Goal: Task Accomplishment & Management: Complete application form

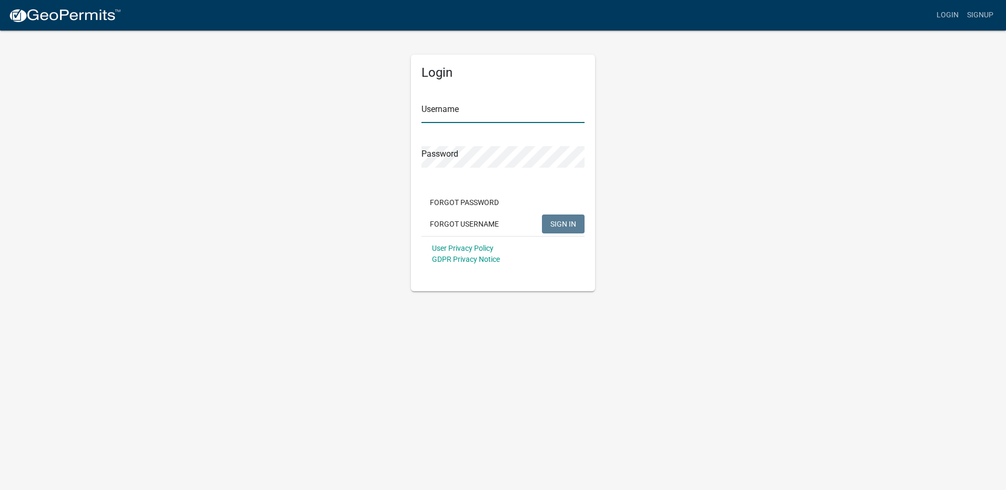
type input "royalplumbing"
click at [562, 223] on span "SIGN IN" at bounding box center [563, 223] width 26 height 8
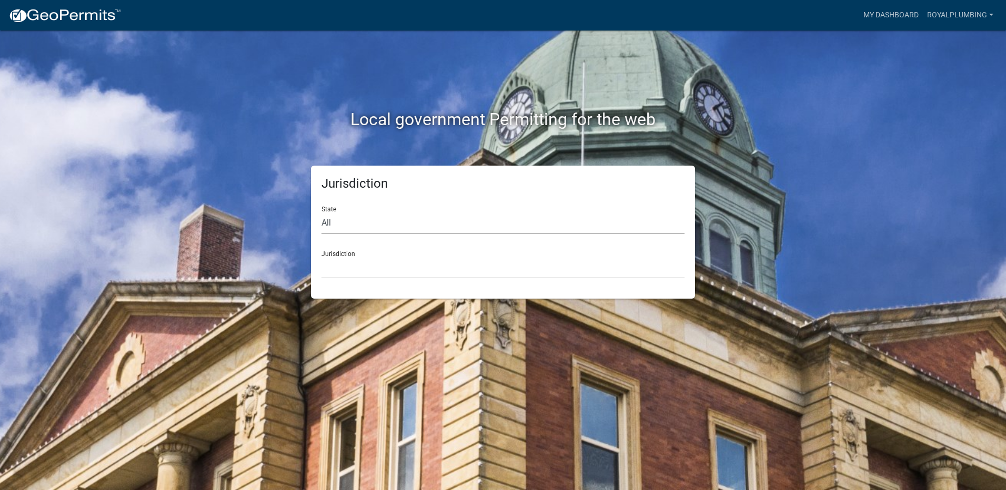
click at [353, 223] on select "All Colorado Georgia Indiana Iowa Kansas Minnesota Ohio South Carolina Wisconsin" at bounding box center [503, 224] width 363 height 22
select select "[US_STATE]"
click at [322, 213] on select "All Colorado Georgia Indiana Iowa Kansas Minnesota Ohio South Carolina Wisconsin" at bounding box center [503, 224] width 363 height 22
click at [351, 272] on select "Boone County, Iowa Butler County, Iowa Cerro Gordo County, Iowa City of Harlan,…" at bounding box center [503, 268] width 363 height 22
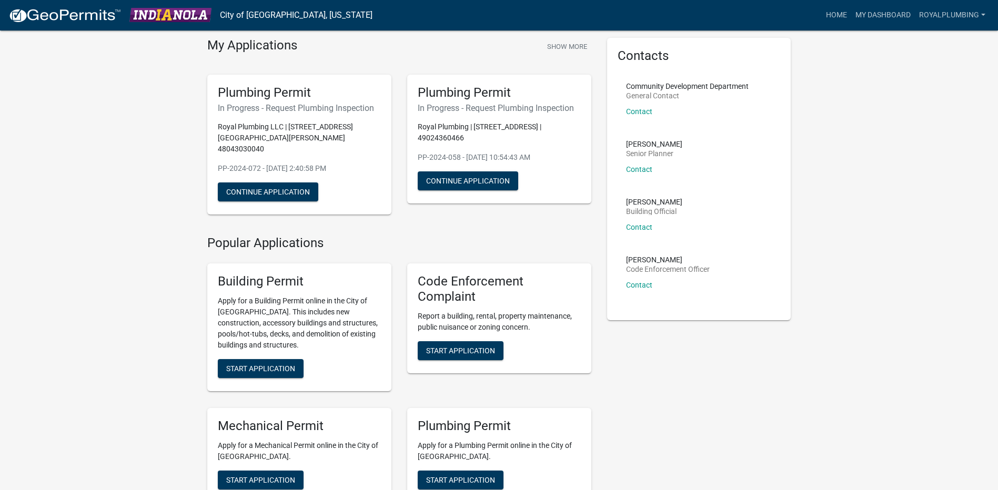
scroll to position [105, 0]
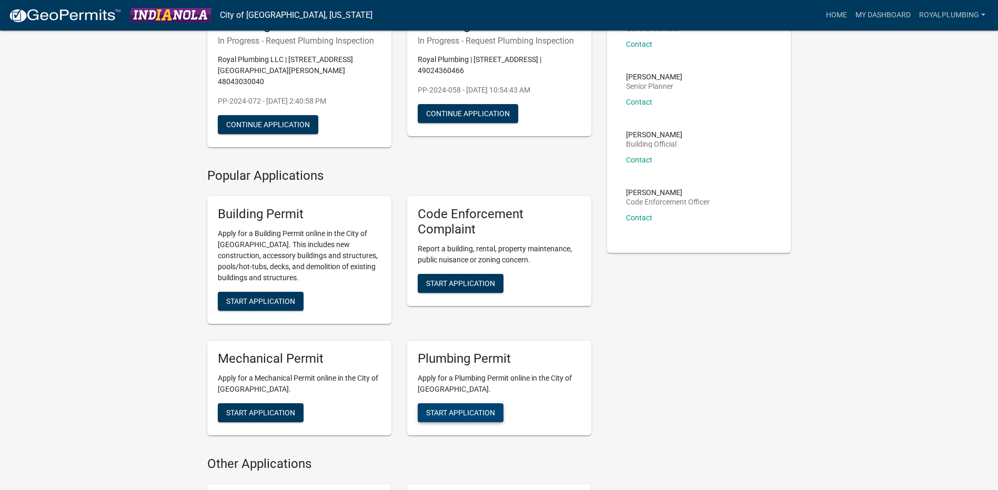
click at [454, 408] on span "Start Application" at bounding box center [460, 412] width 69 height 8
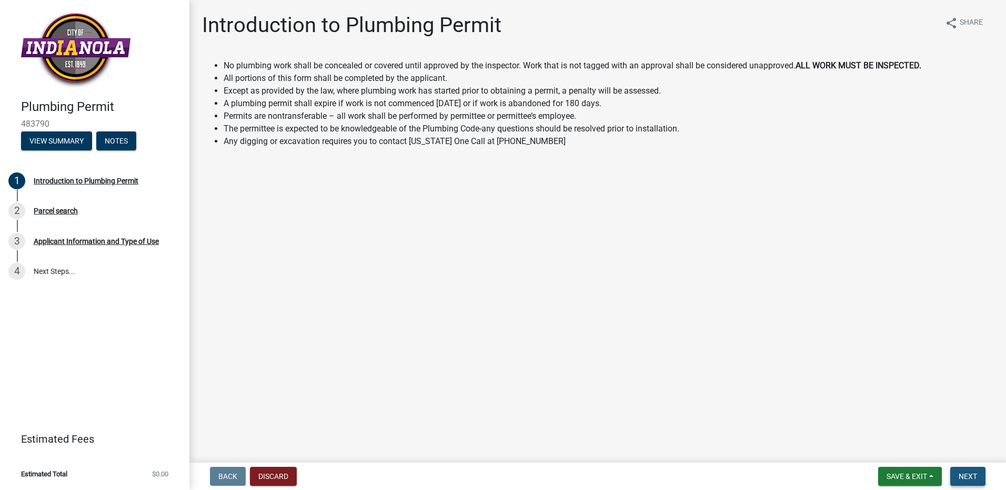
click at [983, 477] on button "Next" at bounding box center [967, 476] width 35 height 19
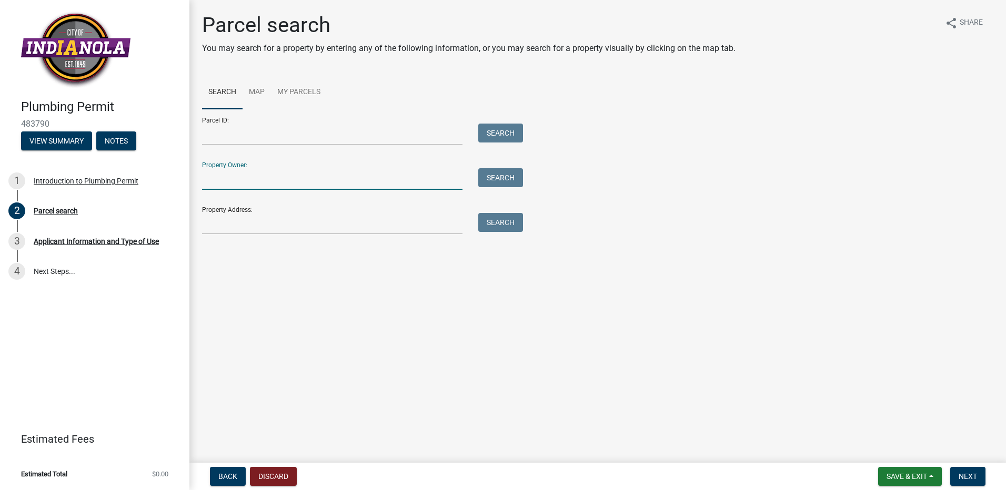
click at [322, 185] on input "Property Owner:" at bounding box center [332, 179] width 261 height 22
type input "1606 N G St"
drag, startPoint x: 322, startPoint y: 185, endPoint x: 174, endPoint y: 173, distance: 148.9
click at [174, 173] on div "Plumbing Permit 483790 View Summary Notes 1 Introduction to Plumbing Permit 2 P…" at bounding box center [503, 245] width 1006 height 490
click at [232, 227] on input "Property Address:" at bounding box center [332, 224] width 261 height 22
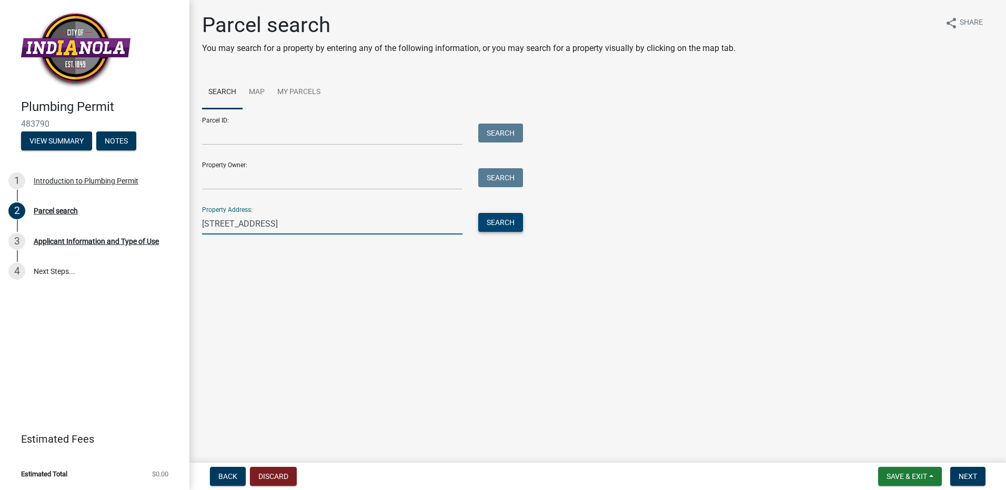
type input "1606 N G St"
click at [508, 224] on button "Search" at bounding box center [500, 222] width 45 height 19
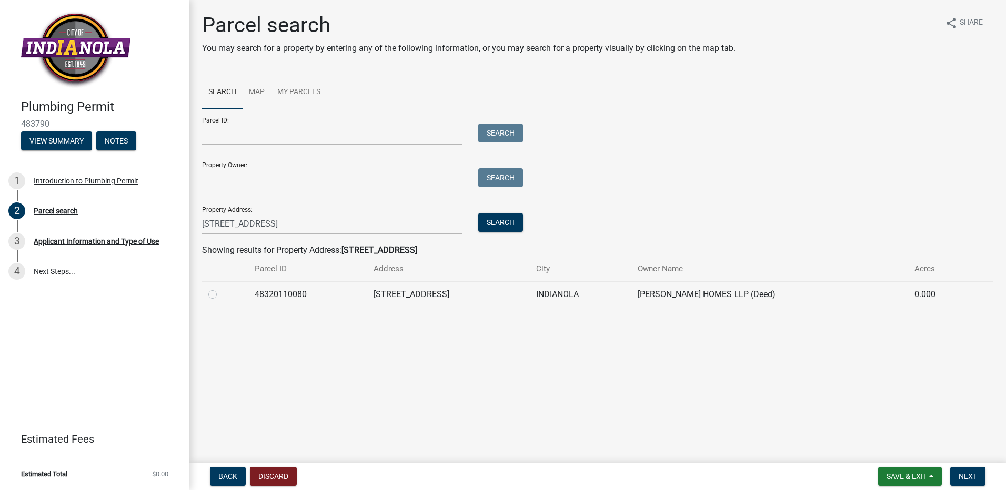
click at [221, 288] on label at bounding box center [221, 288] width 0 height 0
click at [221, 293] on input "radio" at bounding box center [224, 291] width 7 height 7
radio input "true"
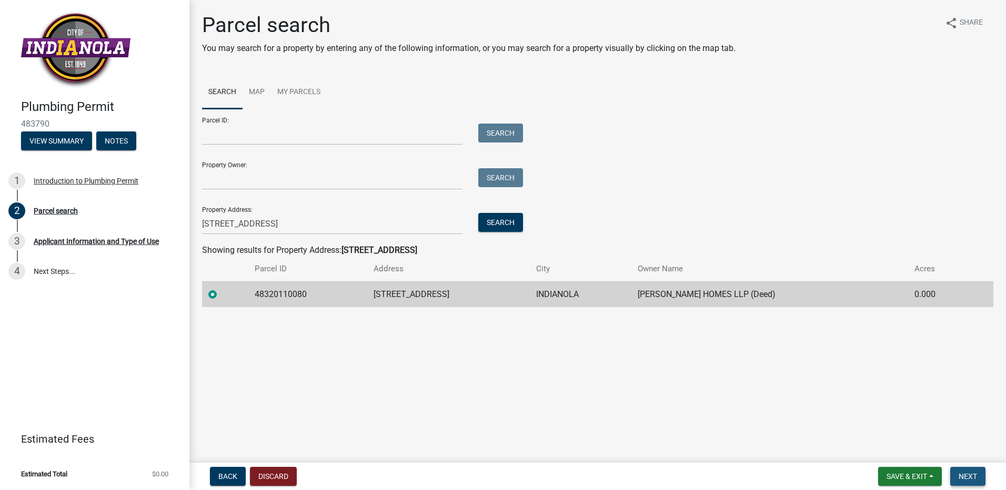
click at [974, 479] on span "Next" at bounding box center [968, 477] width 18 height 8
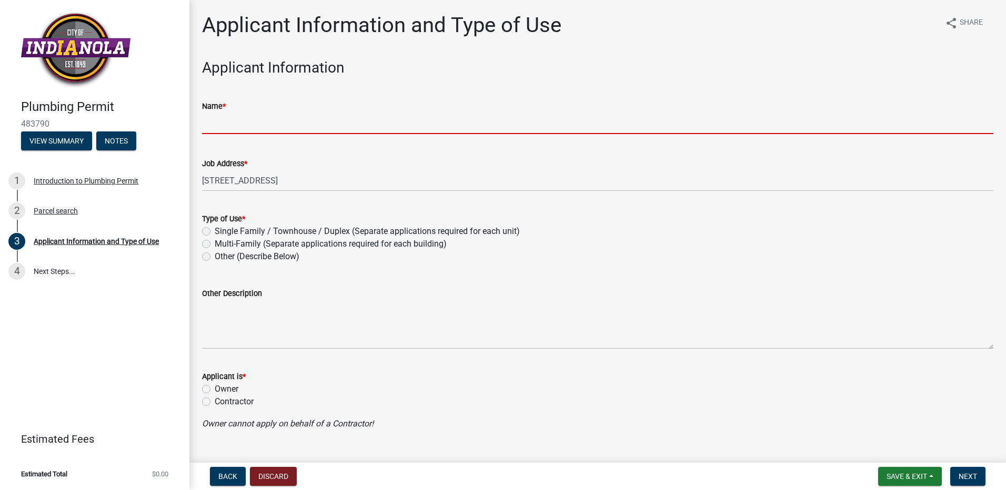
click at [266, 127] on input "Name *" at bounding box center [598, 124] width 792 height 22
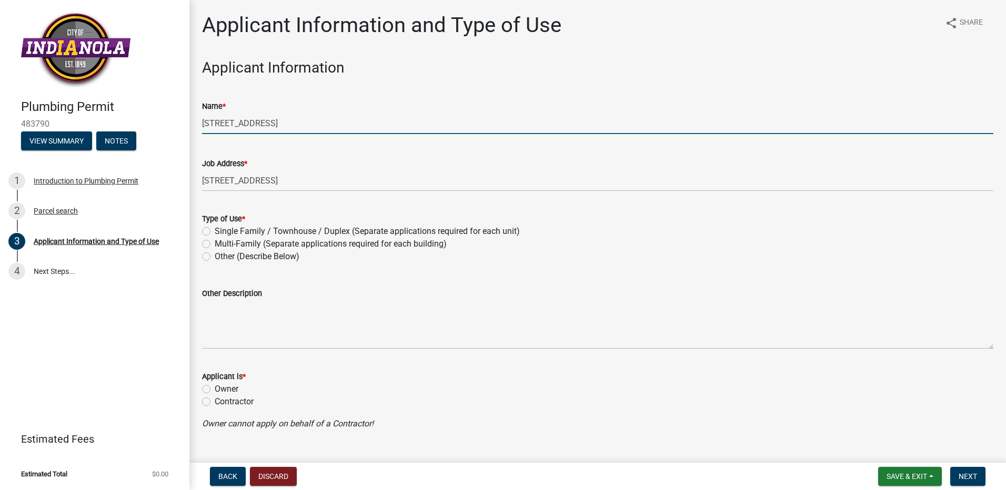
type input "1606 N G St"
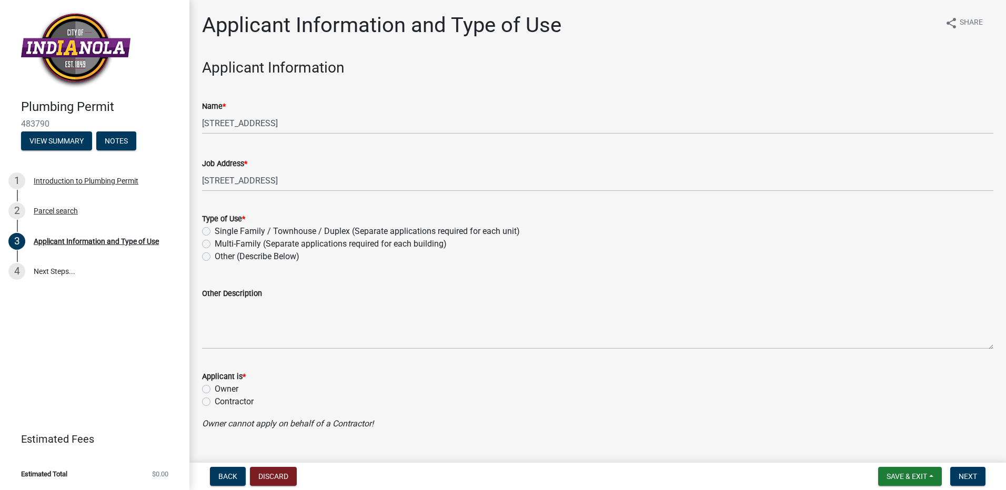
click at [215, 234] on label "Single Family / Townhouse / Duplex (Separate applications required for each uni…" at bounding box center [367, 231] width 305 height 13
click at [215, 232] on input "Single Family / Townhouse / Duplex (Separate applications required for each uni…" at bounding box center [218, 228] width 7 height 7
radio input "true"
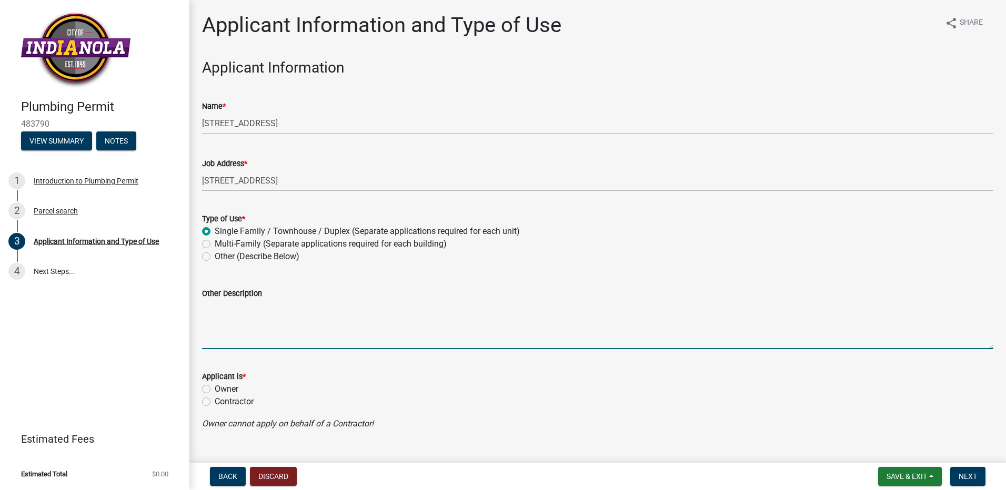
click at [232, 329] on textarea "Other Description" at bounding box center [598, 324] width 792 height 49
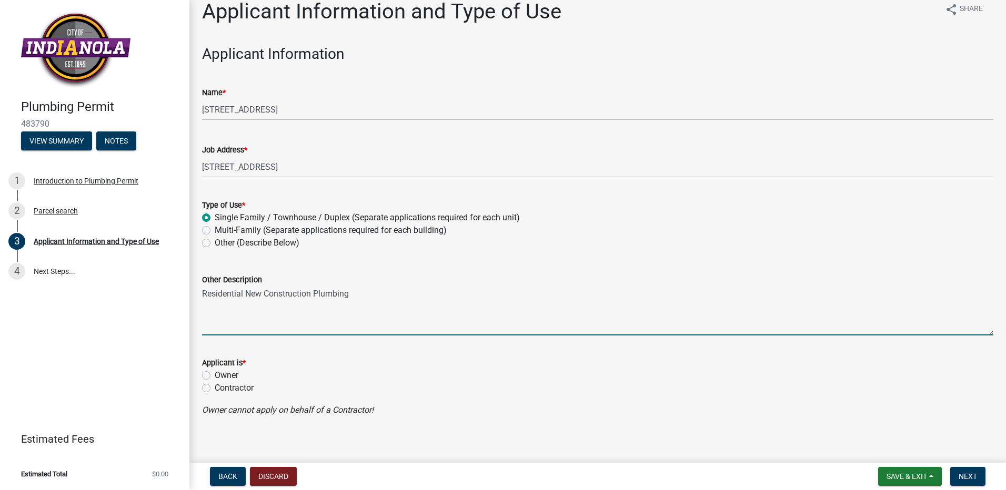
scroll to position [21, 0]
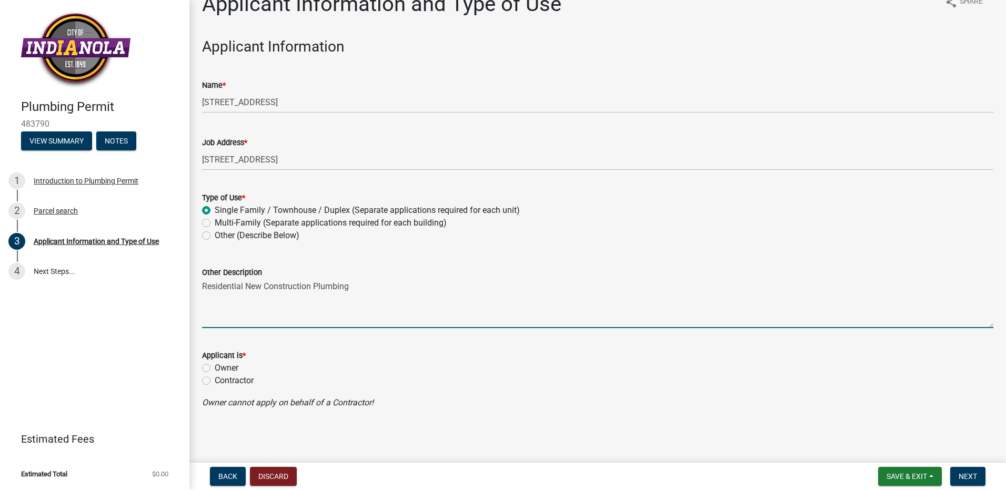
type textarea "Residential New Construction Plumbing"
click at [215, 383] on label "Contractor" at bounding box center [234, 381] width 39 height 13
click at [215, 382] on input "Contractor" at bounding box center [218, 378] width 7 height 7
radio input "true"
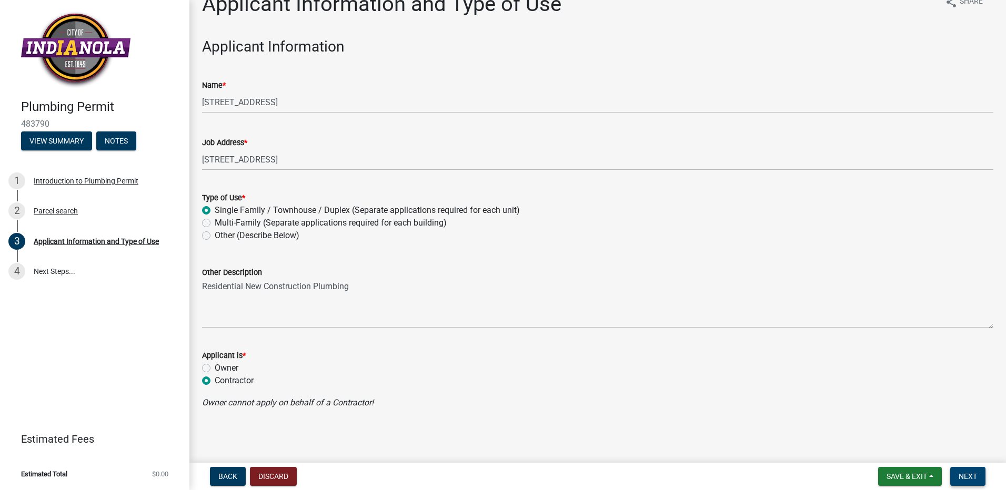
click at [966, 475] on span "Next" at bounding box center [968, 477] width 18 height 8
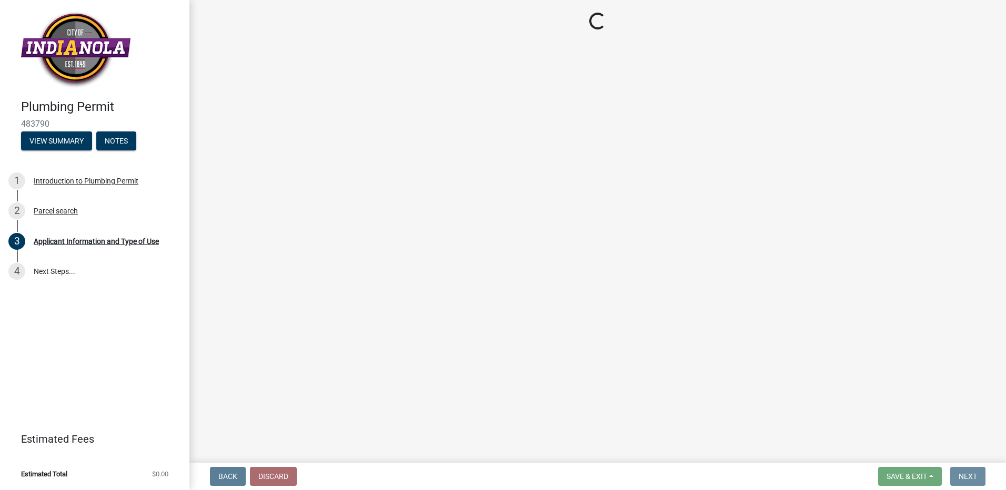
scroll to position [0, 0]
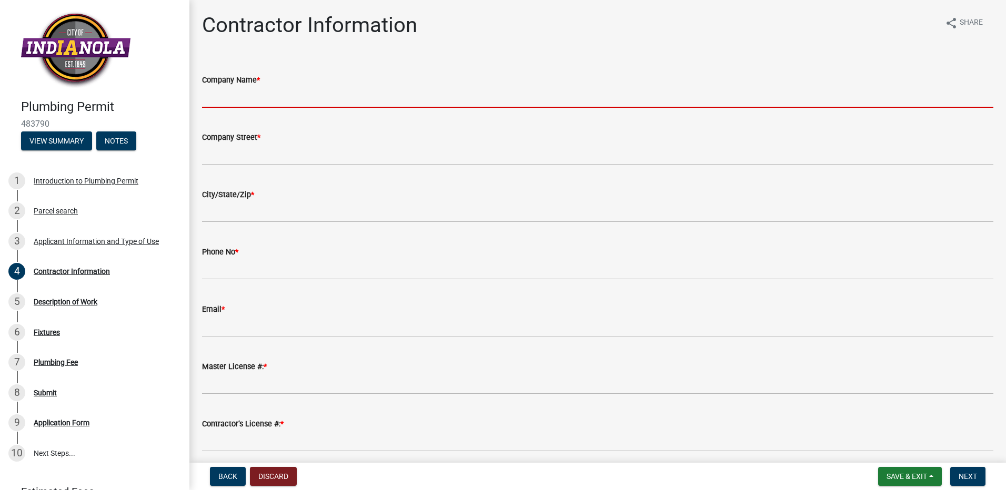
click at [242, 101] on input "Company Name *" at bounding box center [598, 97] width 792 height 22
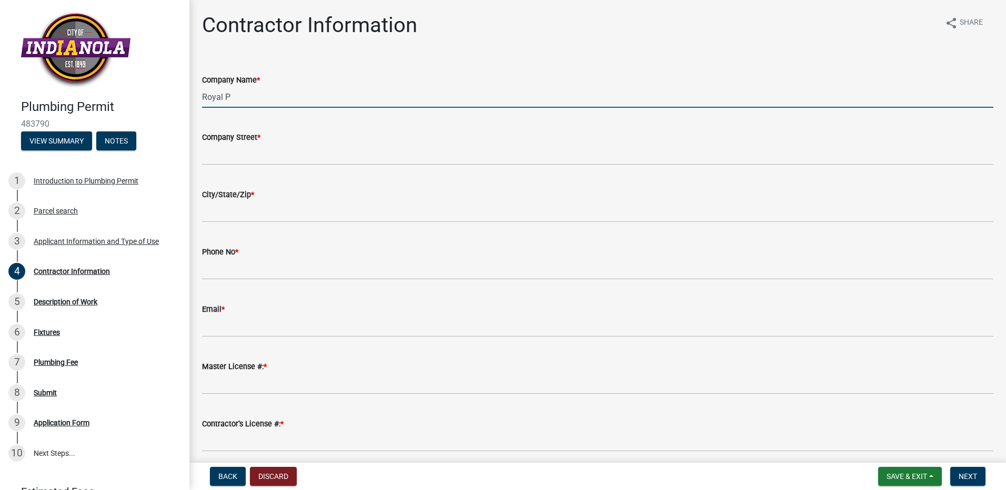
type input "Royal Plumbing LLC"
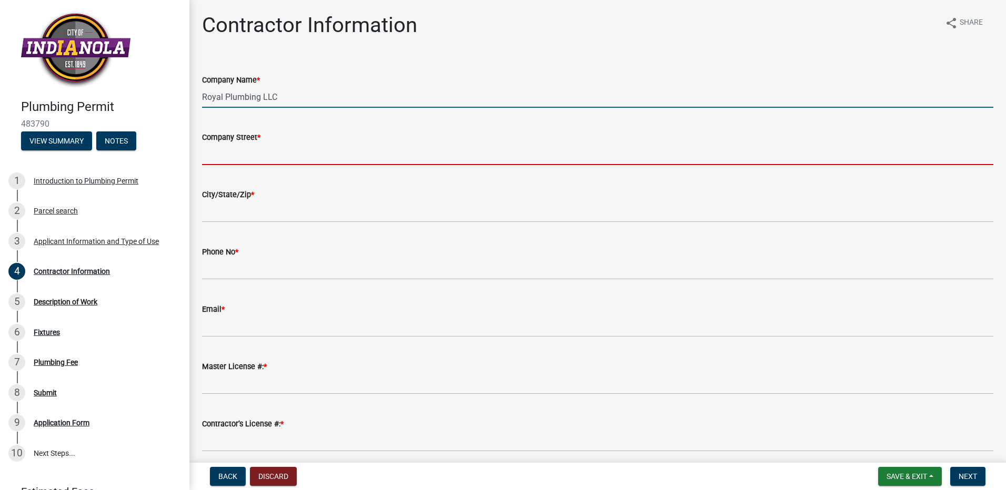
type input "PO Box 550"
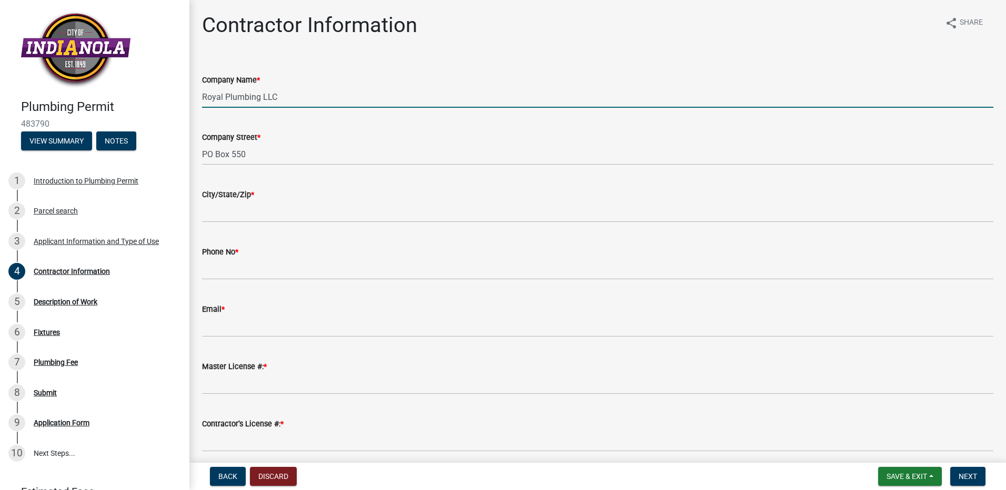
type input "Prairie City, IA 50228"
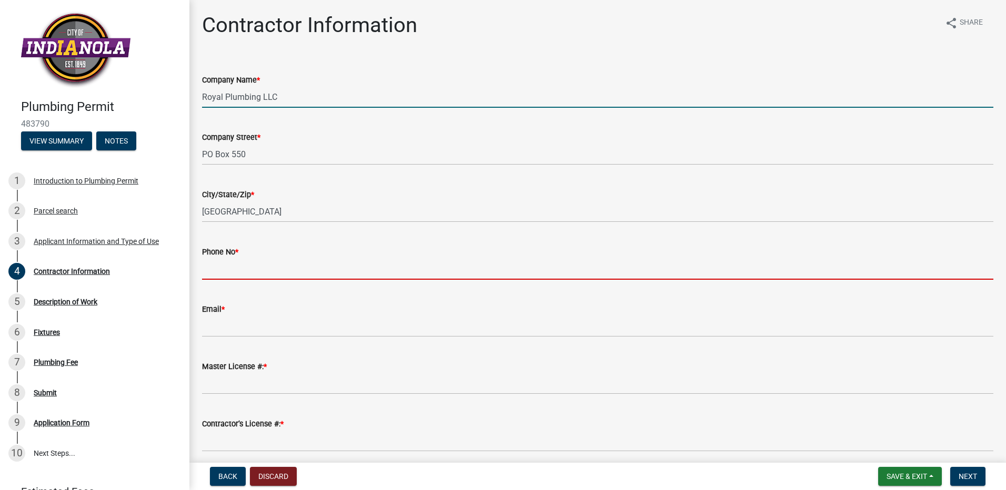
type input "5159943224"
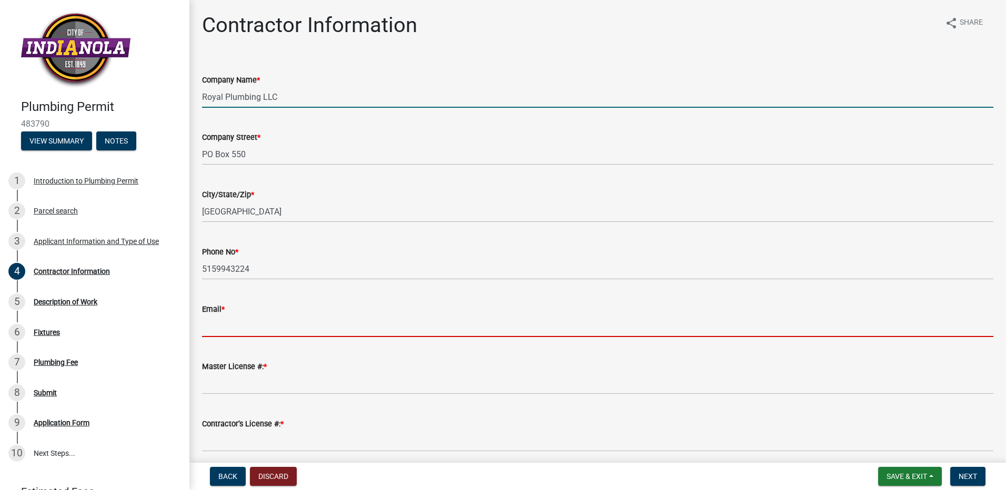
type input "lindsay@royalplumbingia.com"
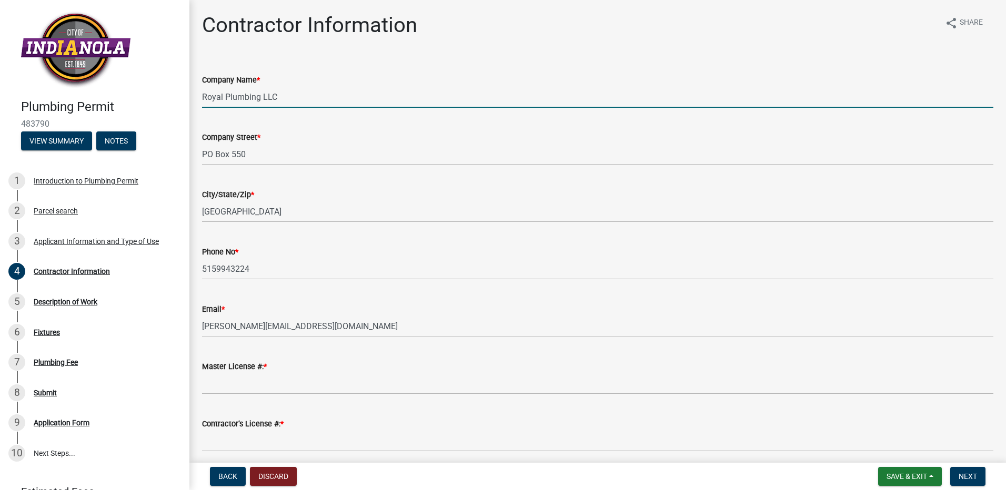
type input "373"
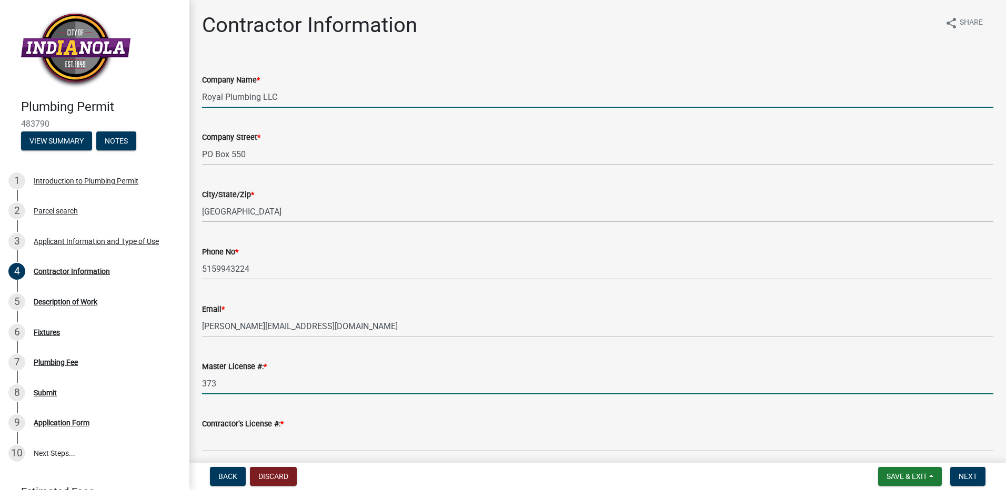
type input "50038"
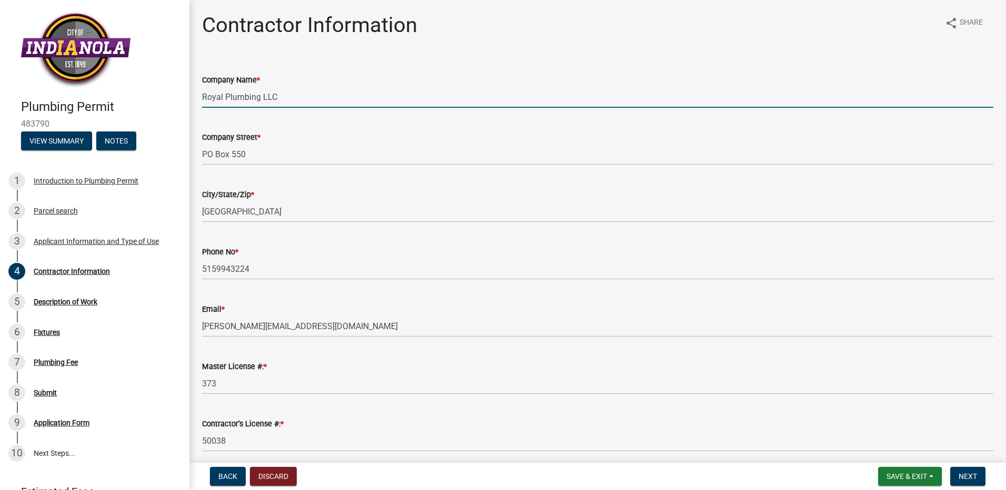
scroll to position [43, 0]
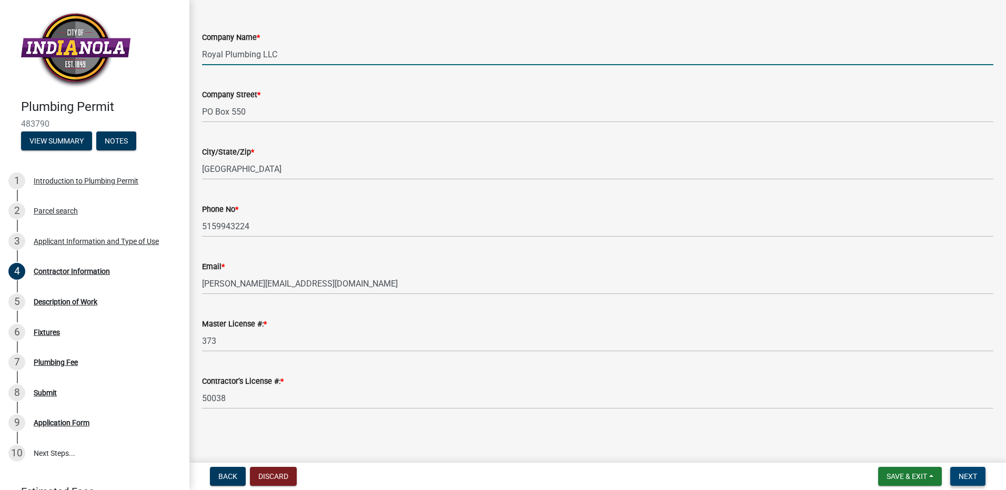
click at [975, 476] on span "Next" at bounding box center [968, 477] width 18 height 8
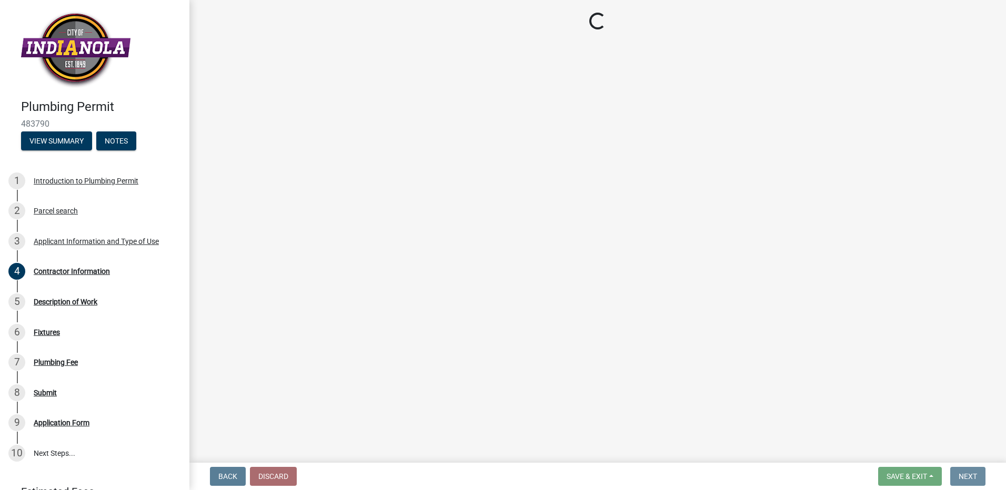
scroll to position [0, 0]
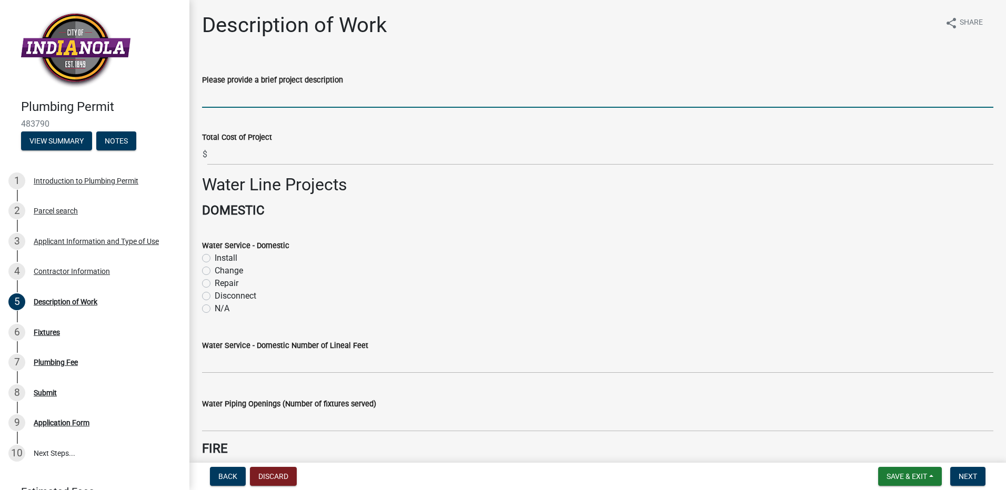
click at [290, 98] on input "Please provide a brief project description" at bounding box center [598, 97] width 792 height 22
type input "Residential new Construction Plumbing"
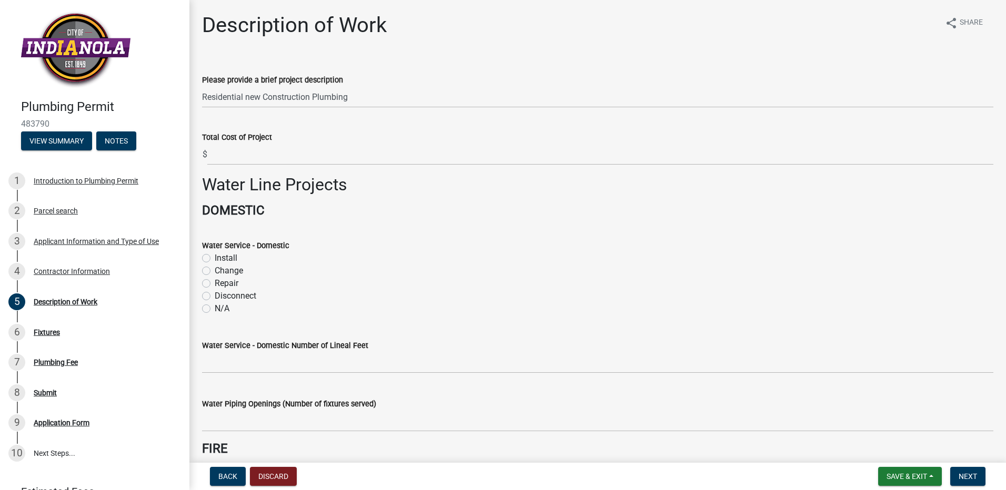
click at [215, 258] on label "Install" at bounding box center [226, 258] width 23 height 13
click at [215, 258] on input "Install" at bounding box center [218, 255] width 7 height 7
radio input "true"
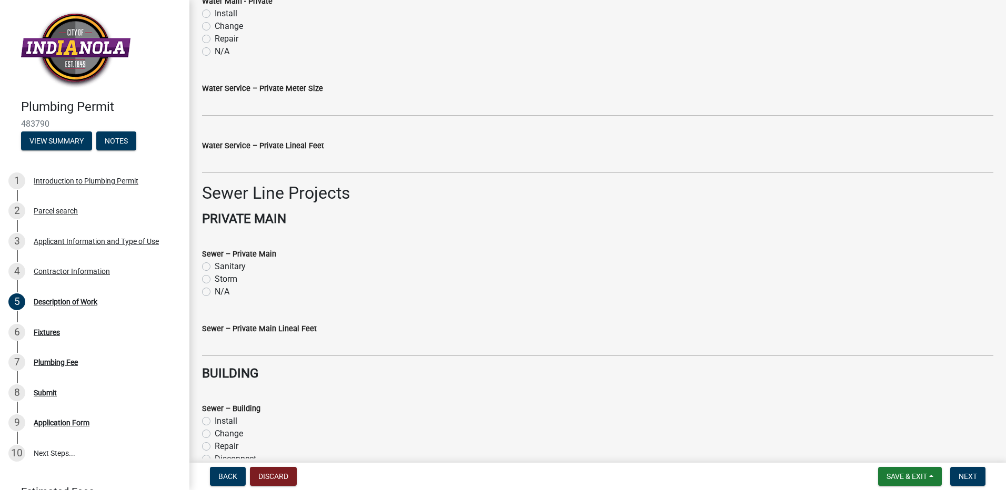
scroll to position [737, 0]
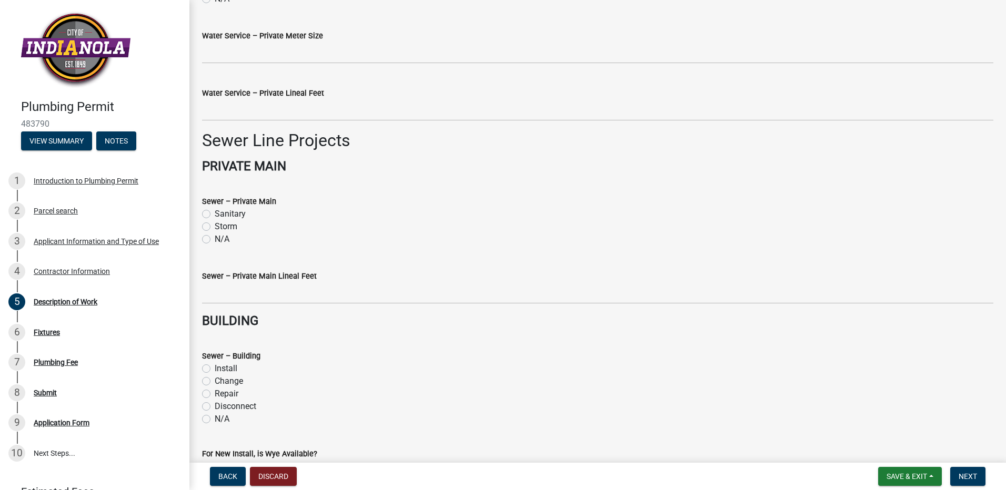
click at [215, 367] on label "Install" at bounding box center [226, 369] width 23 height 13
click at [215, 367] on input "Install" at bounding box center [218, 366] width 7 height 7
radio input "true"
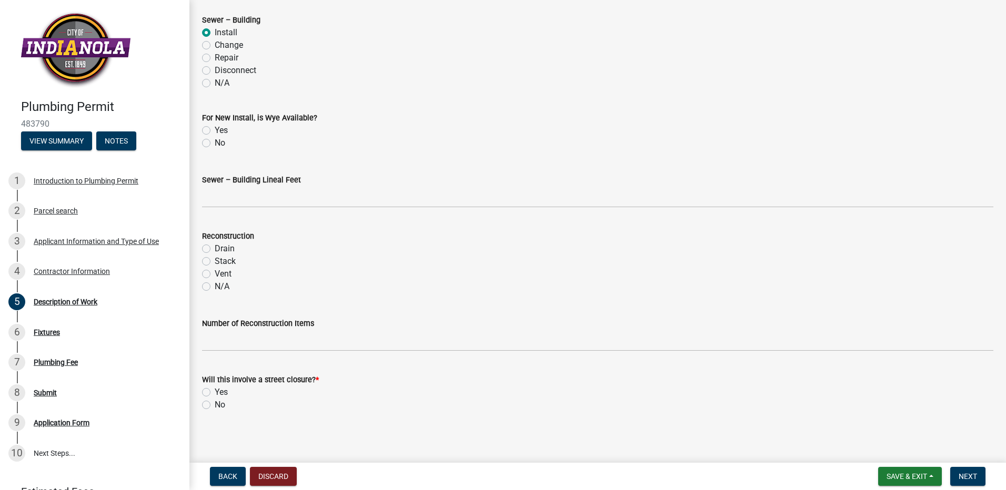
scroll to position [1076, 0]
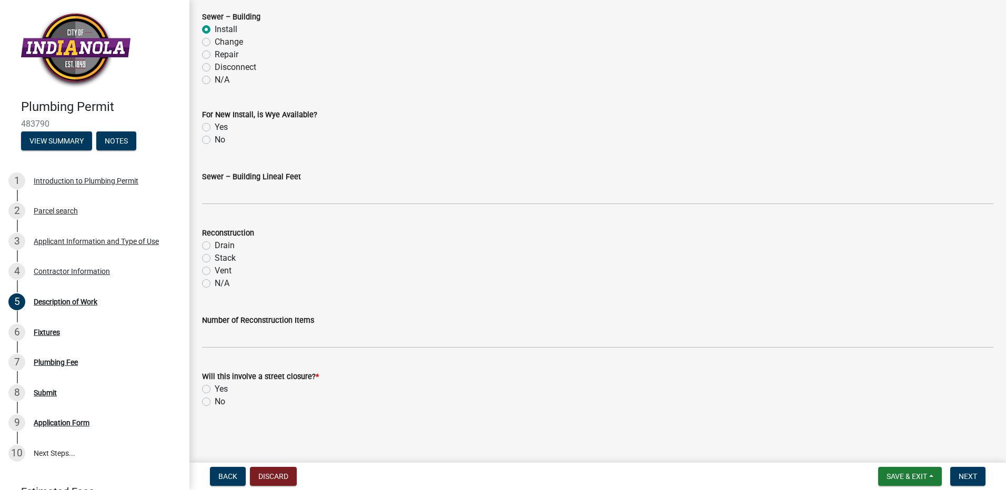
click at [215, 399] on label "No" at bounding box center [220, 402] width 11 height 13
click at [215, 399] on input "No" at bounding box center [218, 399] width 7 height 7
radio input "true"
click at [973, 473] on span "Next" at bounding box center [968, 477] width 18 height 8
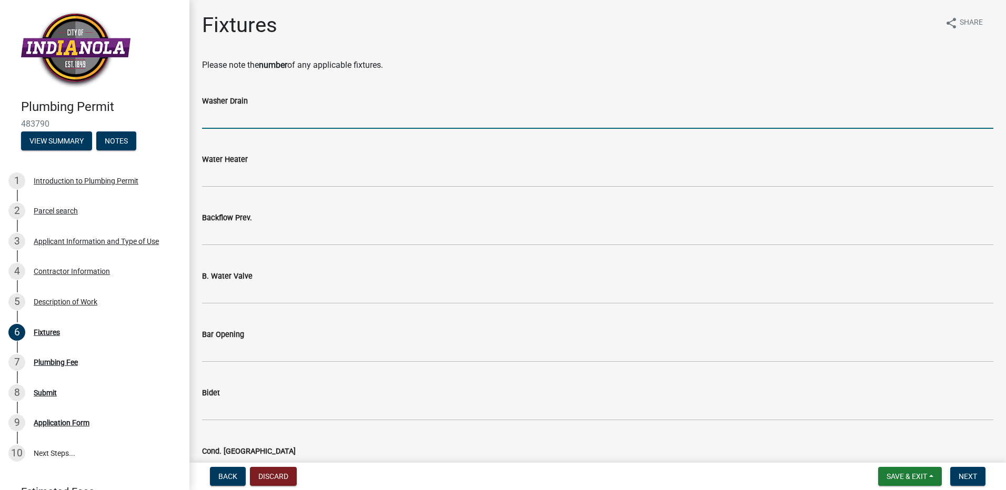
click at [243, 123] on input "text" at bounding box center [598, 118] width 792 height 22
type input "1"
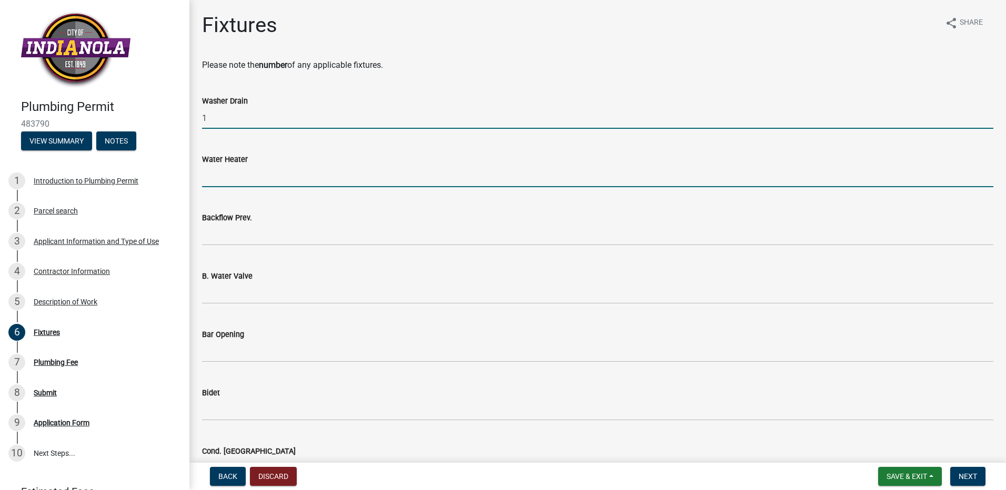
type input "1"
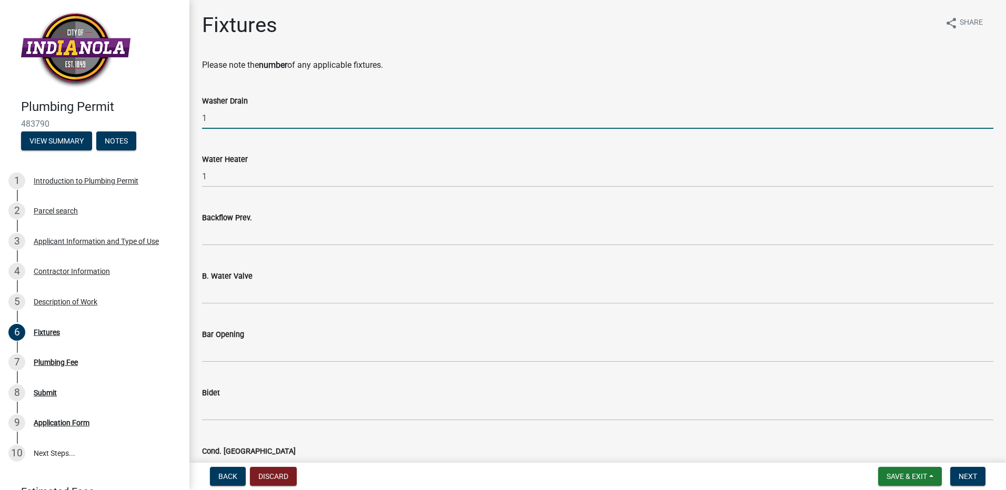
type input "1"
type input "2"
type input "1"
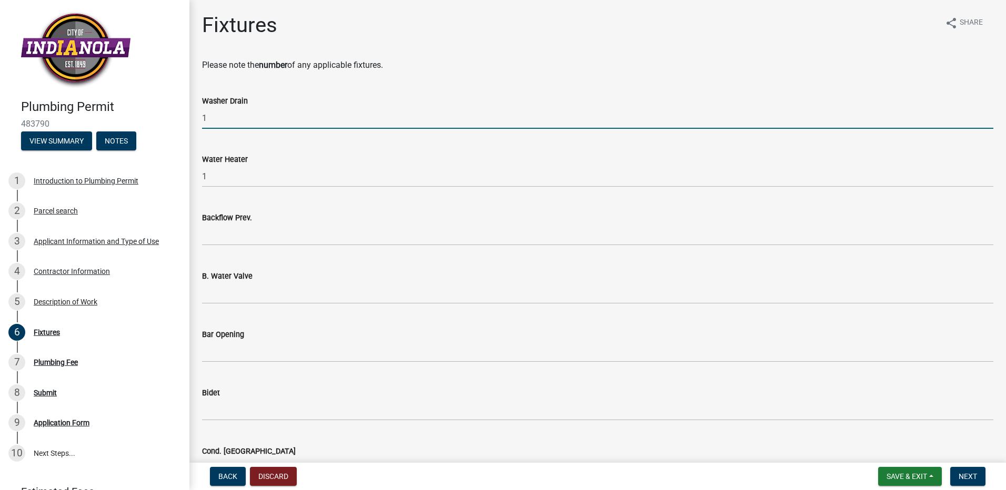
type input "2"
type input "1"
type input "2"
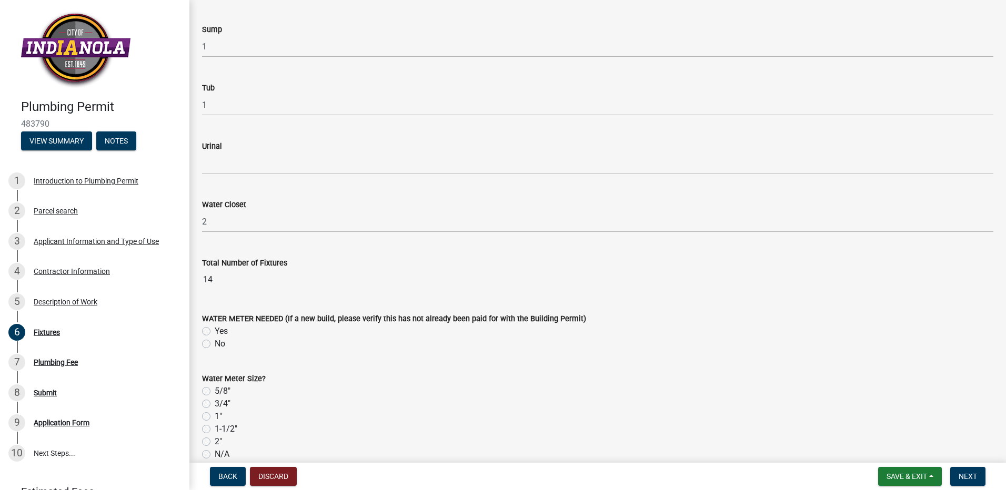
scroll to position [1526, 0]
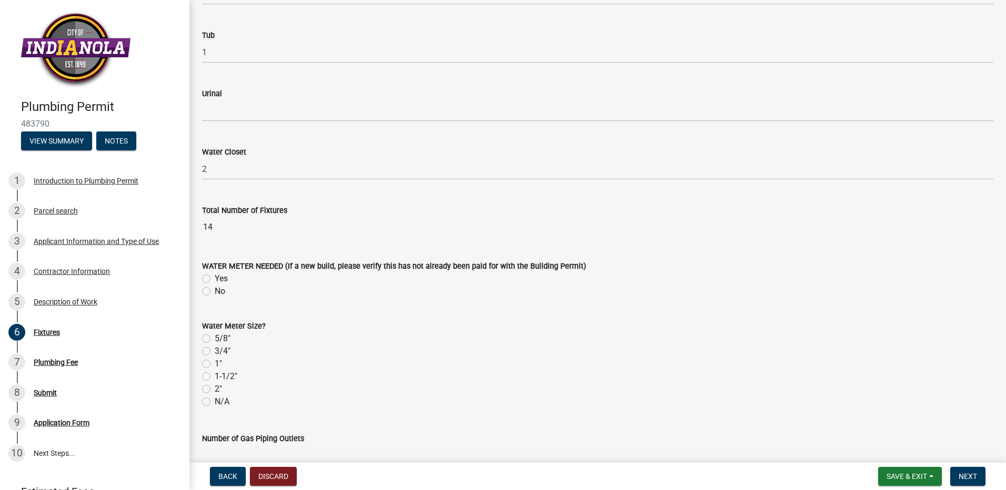
click at [215, 293] on label "No" at bounding box center [220, 291] width 11 height 13
click at [215, 292] on input "No" at bounding box center [218, 288] width 7 height 7
radio input "true"
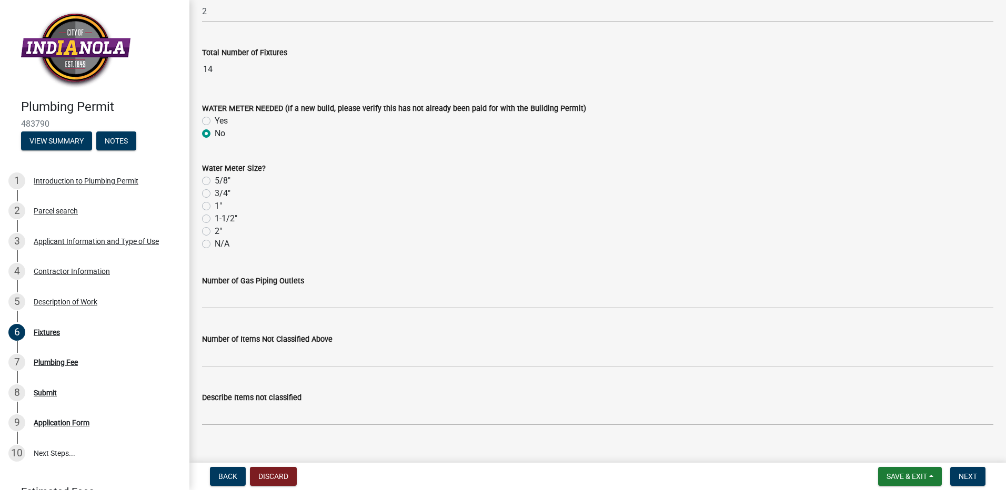
scroll to position [1700, 0]
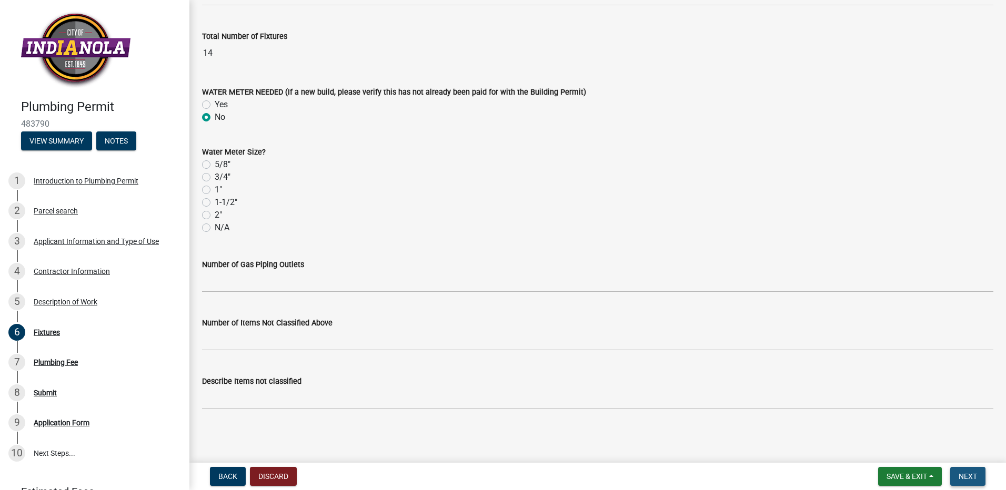
click at [970, 480] on span "Next" at bounding box center [968, 477] width 18 height 8
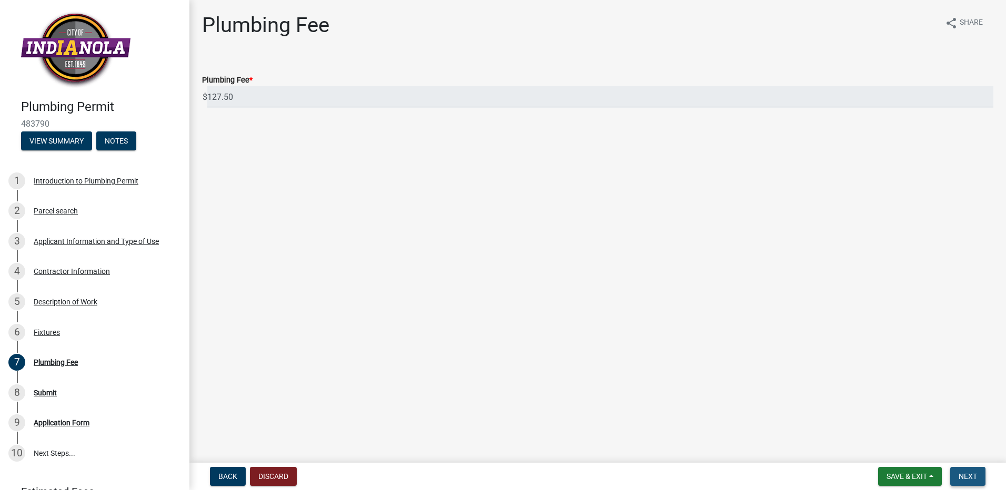
click at [974, 474] on span "Next" at bounding box center [968, 477] width 18 height 8
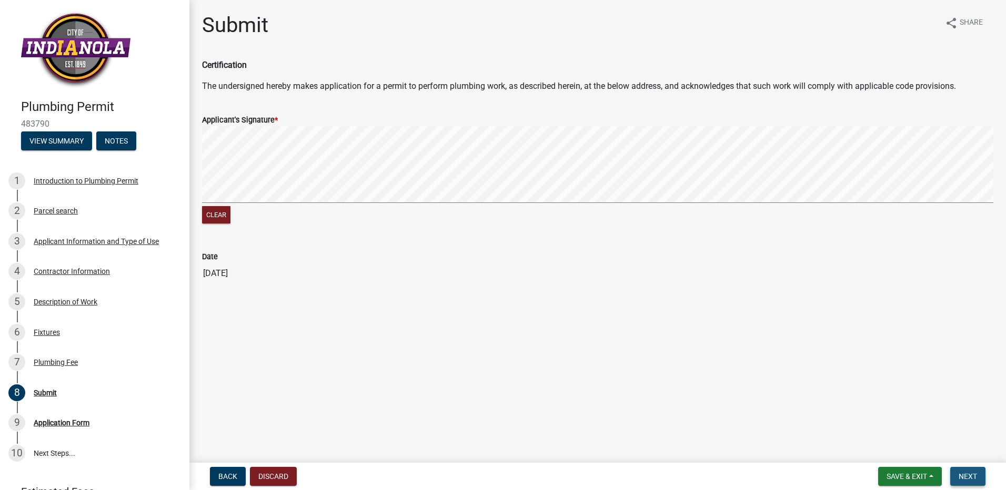
click at [974, 481] on span "Next" at bounding box center [968, 477] width 18 height 8
